Goal: Task Accomplishment & Management: Use online tool/utility

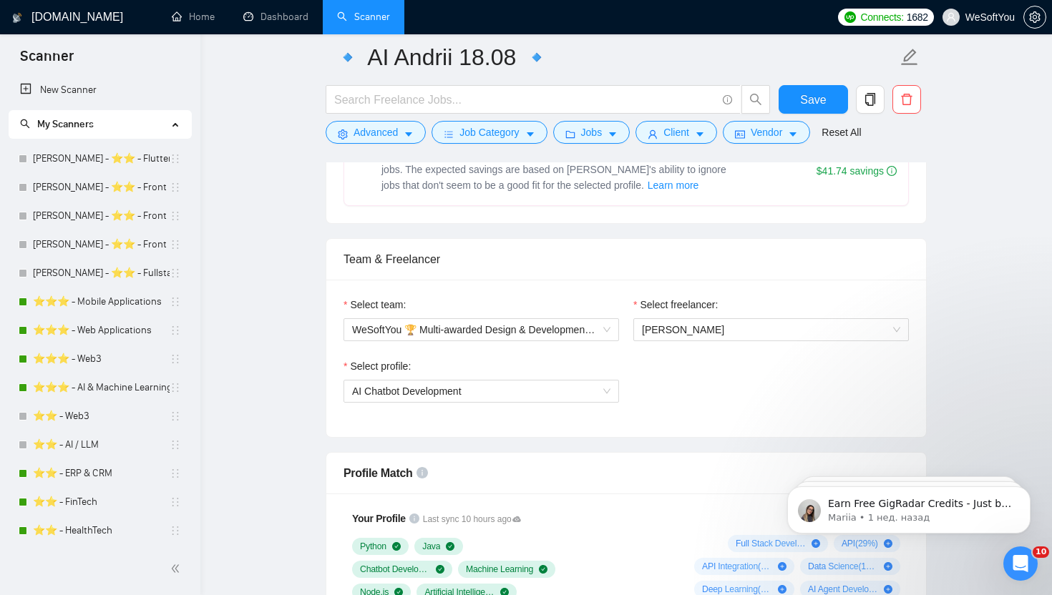
scroll to position [624, 0]
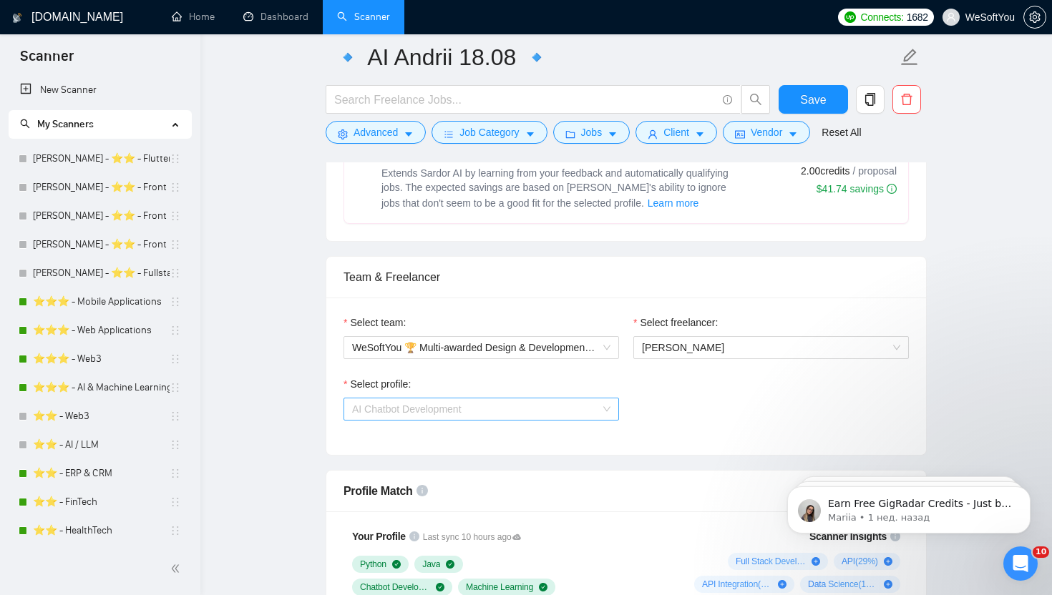
click at [453, 417] on span "AI Chatbot Development" at bounding box center [481, 409] width 258 height 21
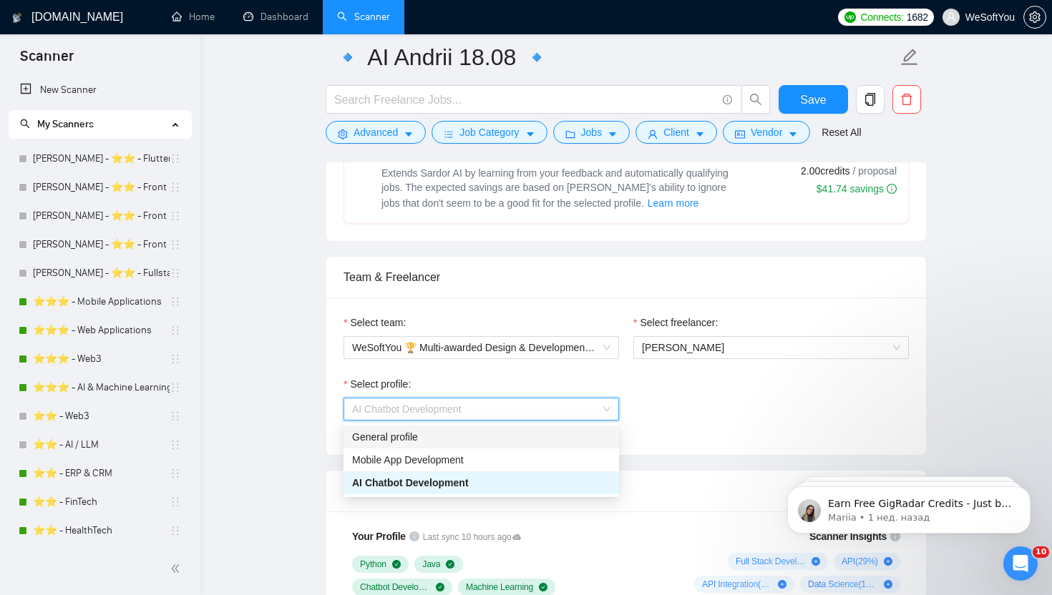
click at [517, 320] on div "Select team:" at bounding box center [481, 325] width 276 height 21
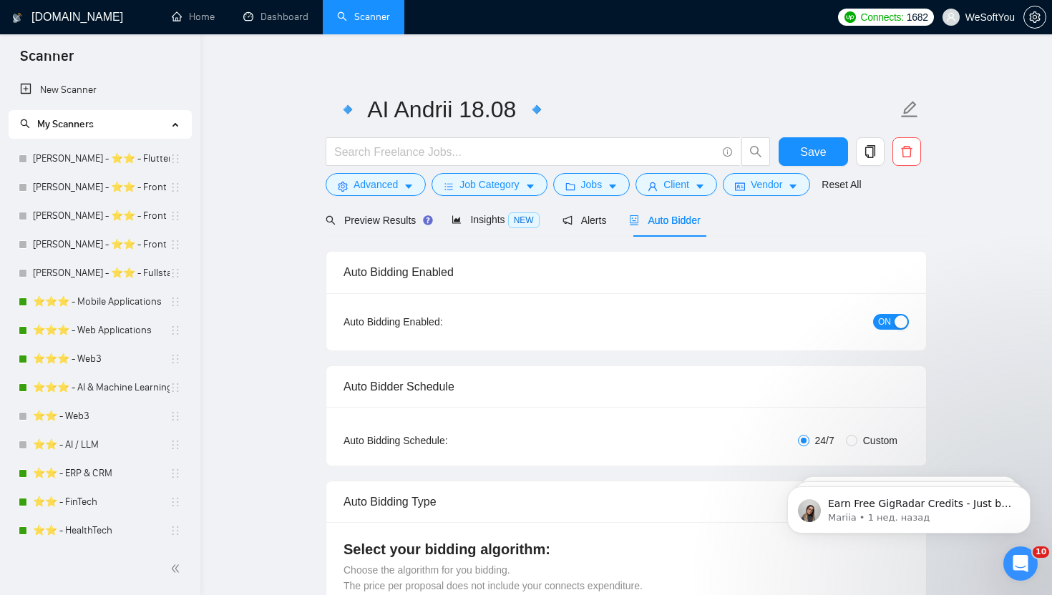
scroll to position [0, 0]
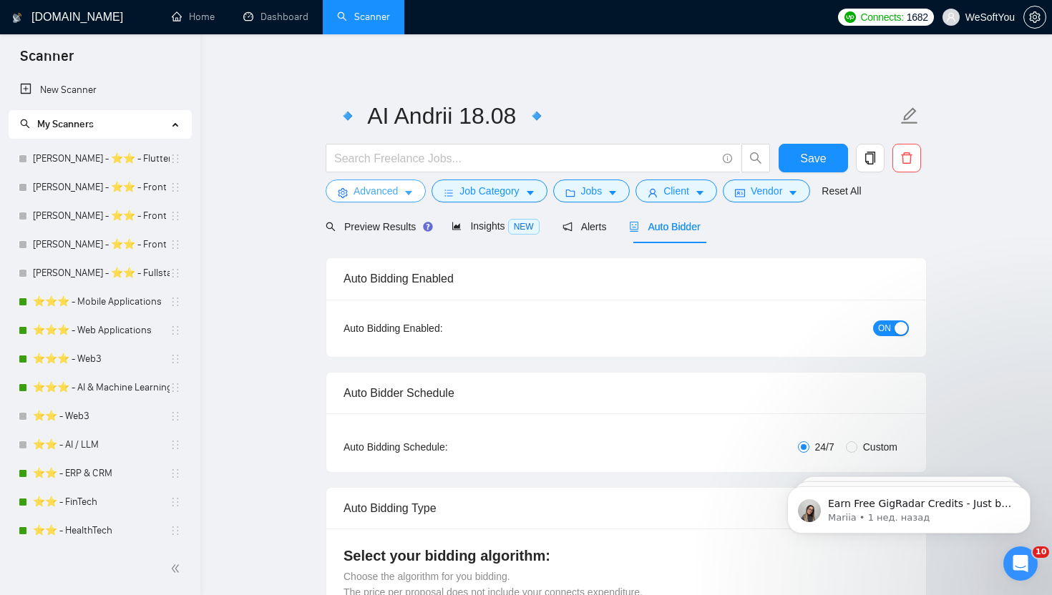
click at [412, 195] on icon "caret-down" at bounding box center [409, 193] width 10 height 10
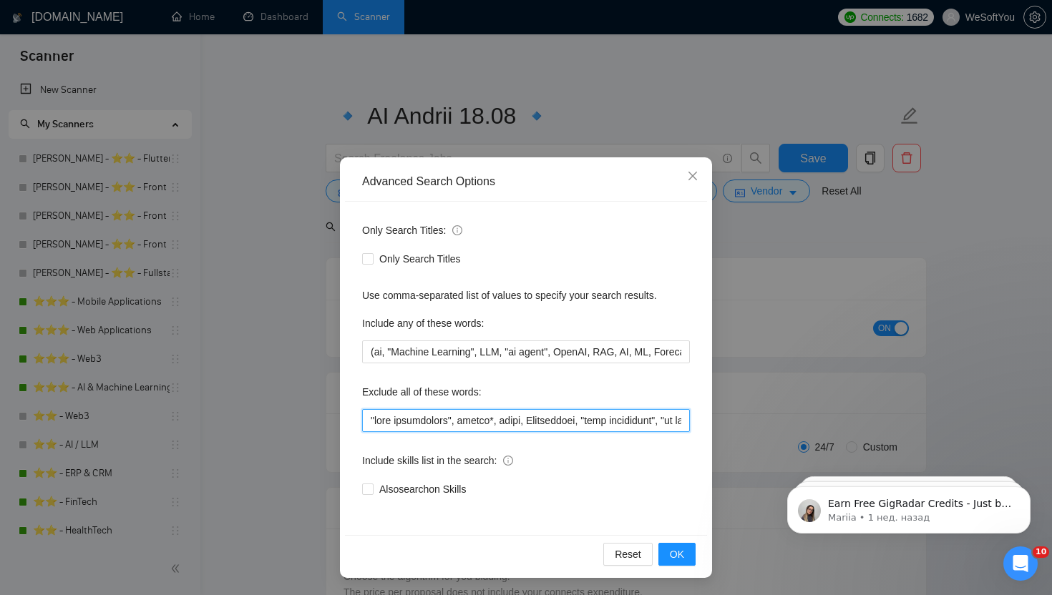
click at [490, 427] on input "text" at bounding box center [526, 420] width 328 height 23
click at [537, 429] on input "text" at bounding box center [526, 420] width 328 height 23
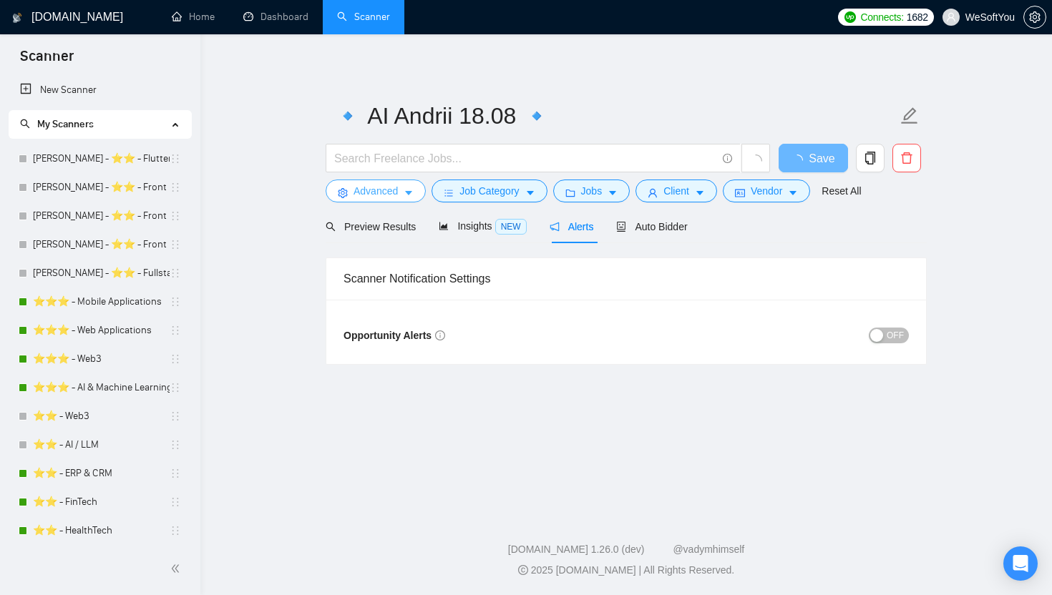
click at [386, 186] on span "Advanced" at bounding box center [376, 191] width 44 height 16
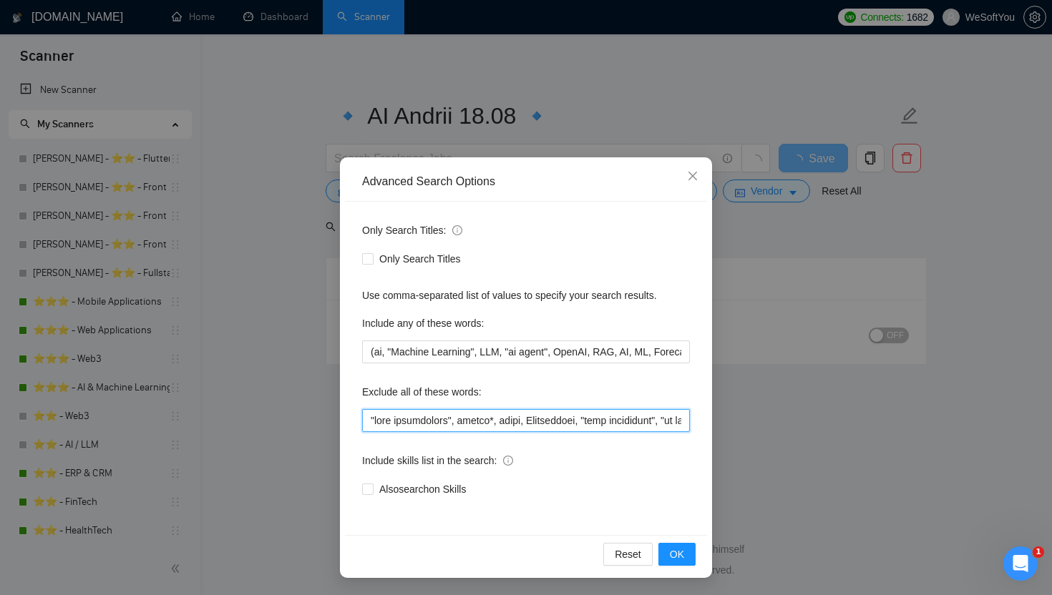
click at [439, 416] on input "text" at bounding box center [526, 420] width 328 height 23
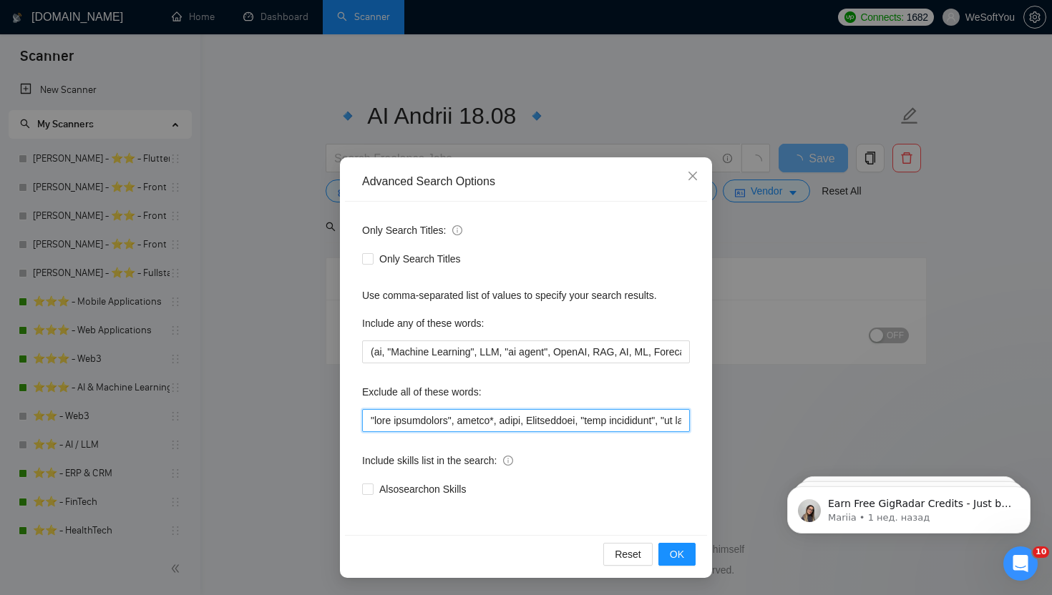
paste input "influencer", "ai video", "AI Cybersecurity", "ai consulting", "ai research"
drag, startPoint x: 480, startPoint y: 420, endPoint x: 232, endPoint y: 417, distance: 248.3
click at [232, 417] on div "Advanced Search Options Only Search Titles: Only Search Titles Use comma-separa…" at bounding box center [526, 297] width 1052 height 595
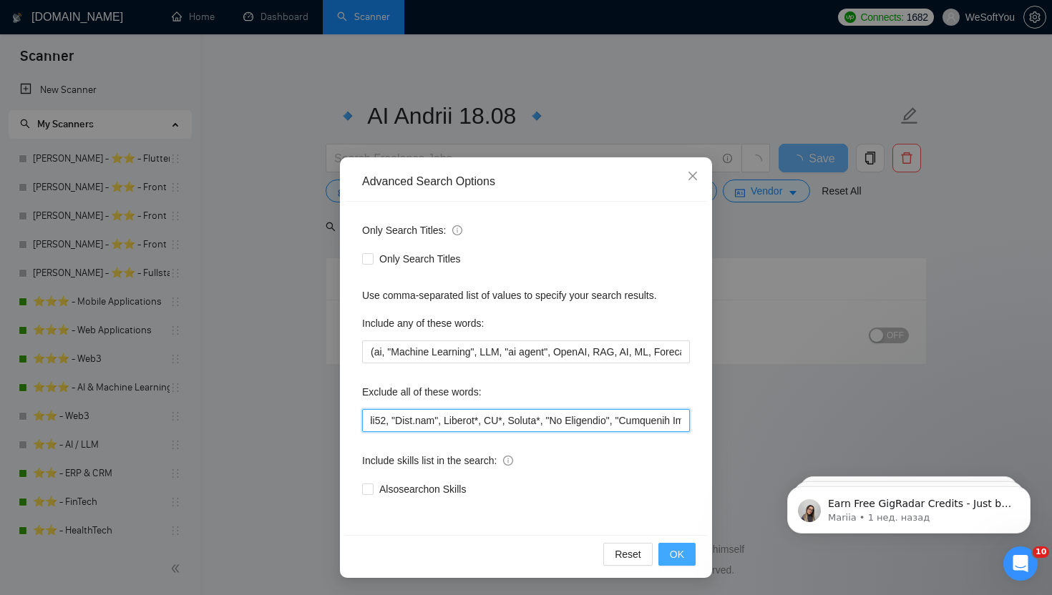
type input ""pair programming", retell*, video, Interviewer, "cost estimation", "ai strateg…"
click at [676, 553] on span "OK" at bounding box center [677, 555] width 14 height 16
